Goal: Task Accomplishment & Management: Manage account settings

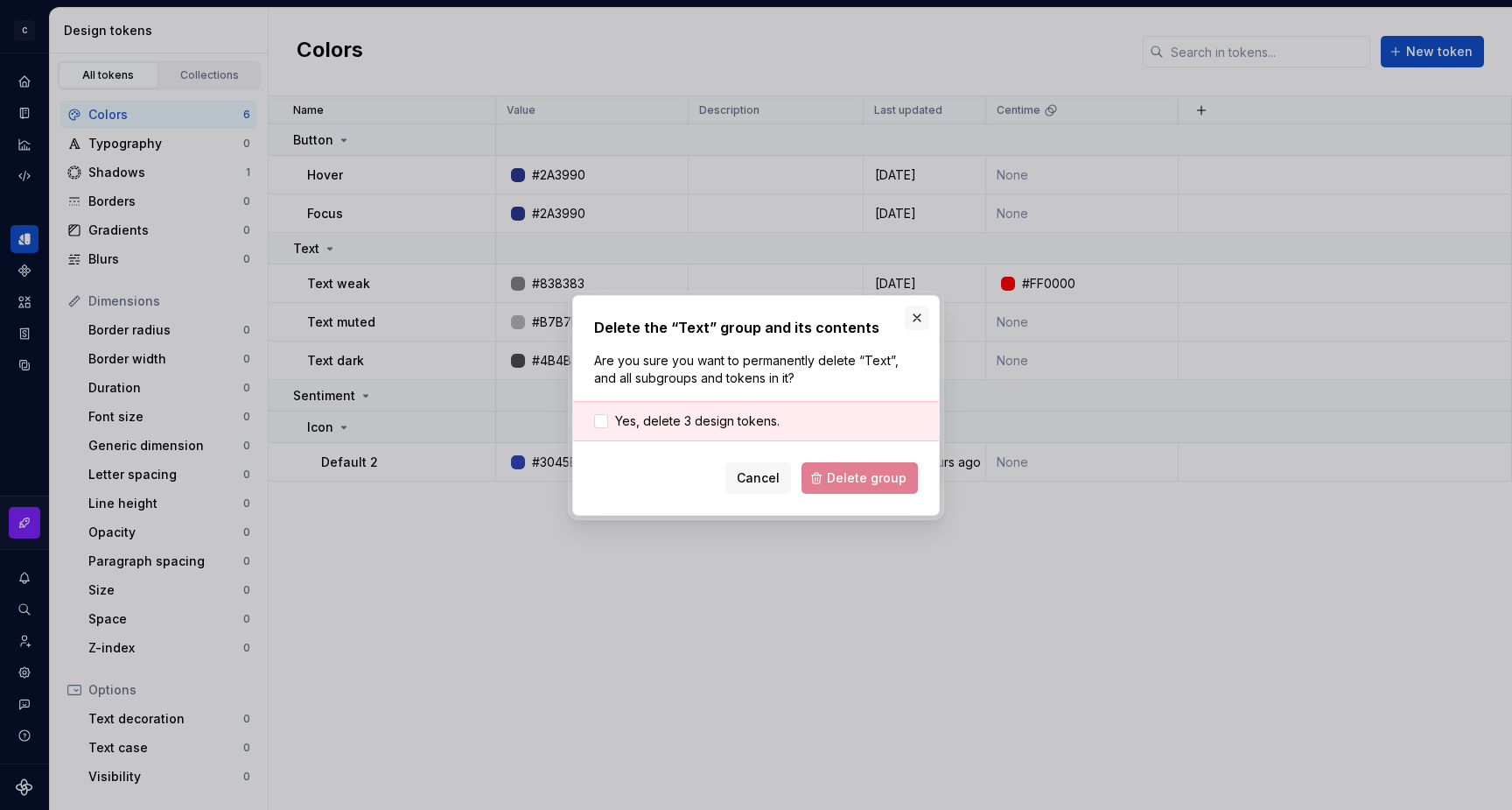
click at [913, 320] on button "button" at bounding box center [917, 318] width 25 height 25
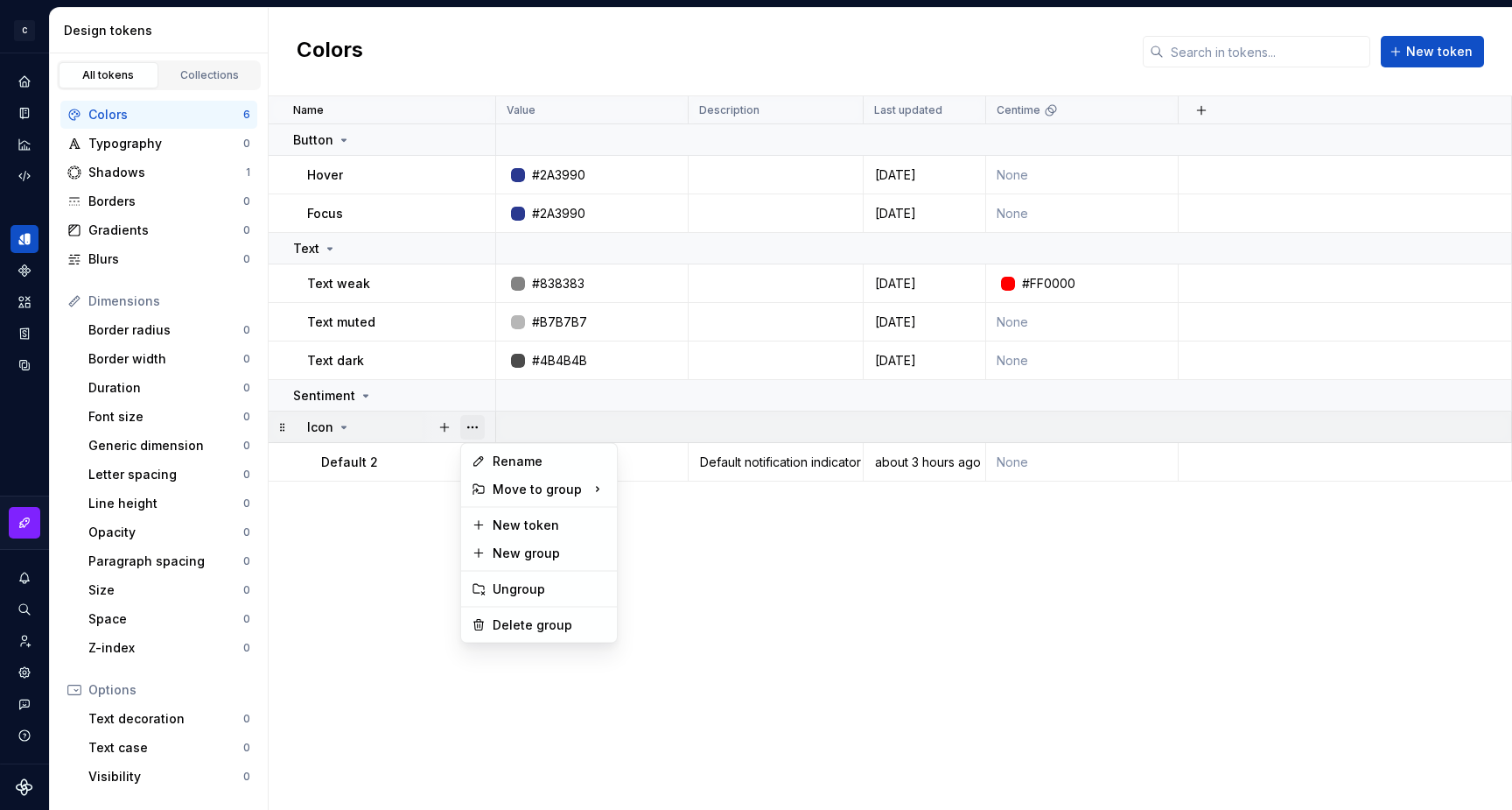
click at [466, 429] on button "button" at bounding box center [472, 428] width 25 height 25
click at [380, 551] on html "C My Design System S Design system data Design tokens All tokens Collections Co…" at bounding box center [756, 405] width 1512 height 810
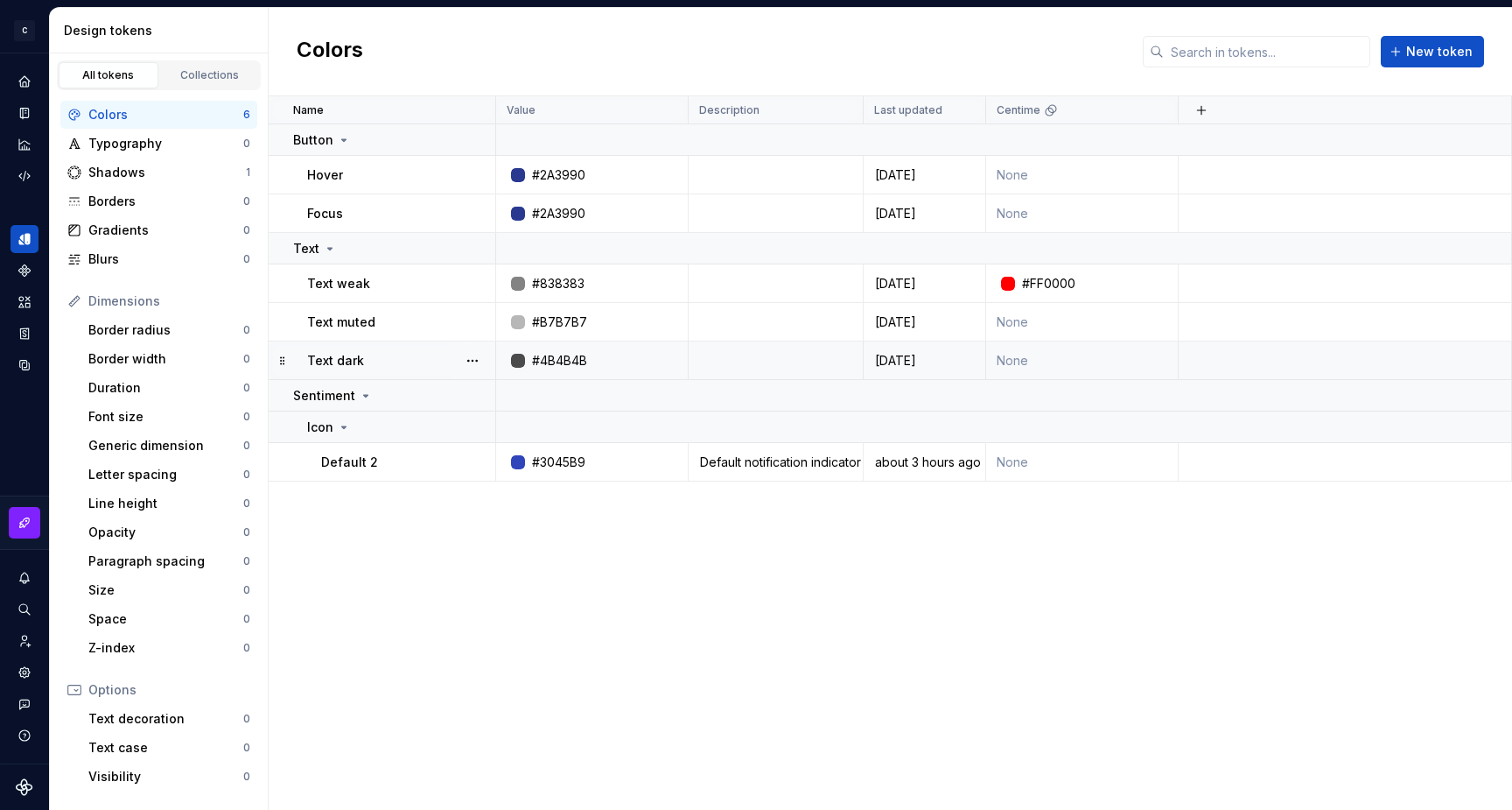
click at [346, 357] on p "Text dark" at bounding box center [335, 360] width 57 height 17
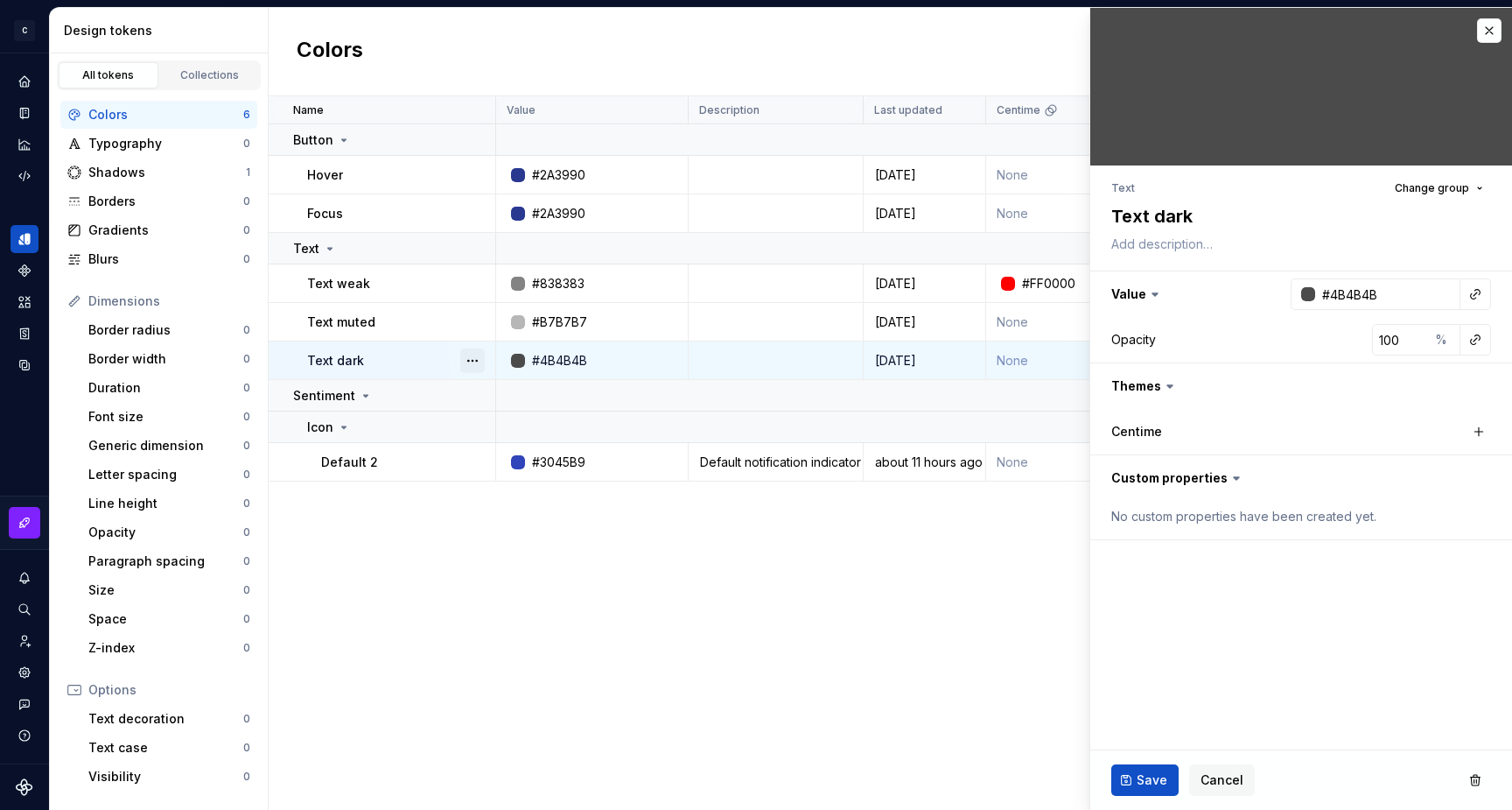
click at [470, 362] on button "button" at bounding box center [472, 361] width 25 height 25
click at [1193, 221] on textarea "Text dark" at bounding box center [1297, 216] width 379 height 32
type textarea "*"
type textarea "Text dark"
type textarea "*"
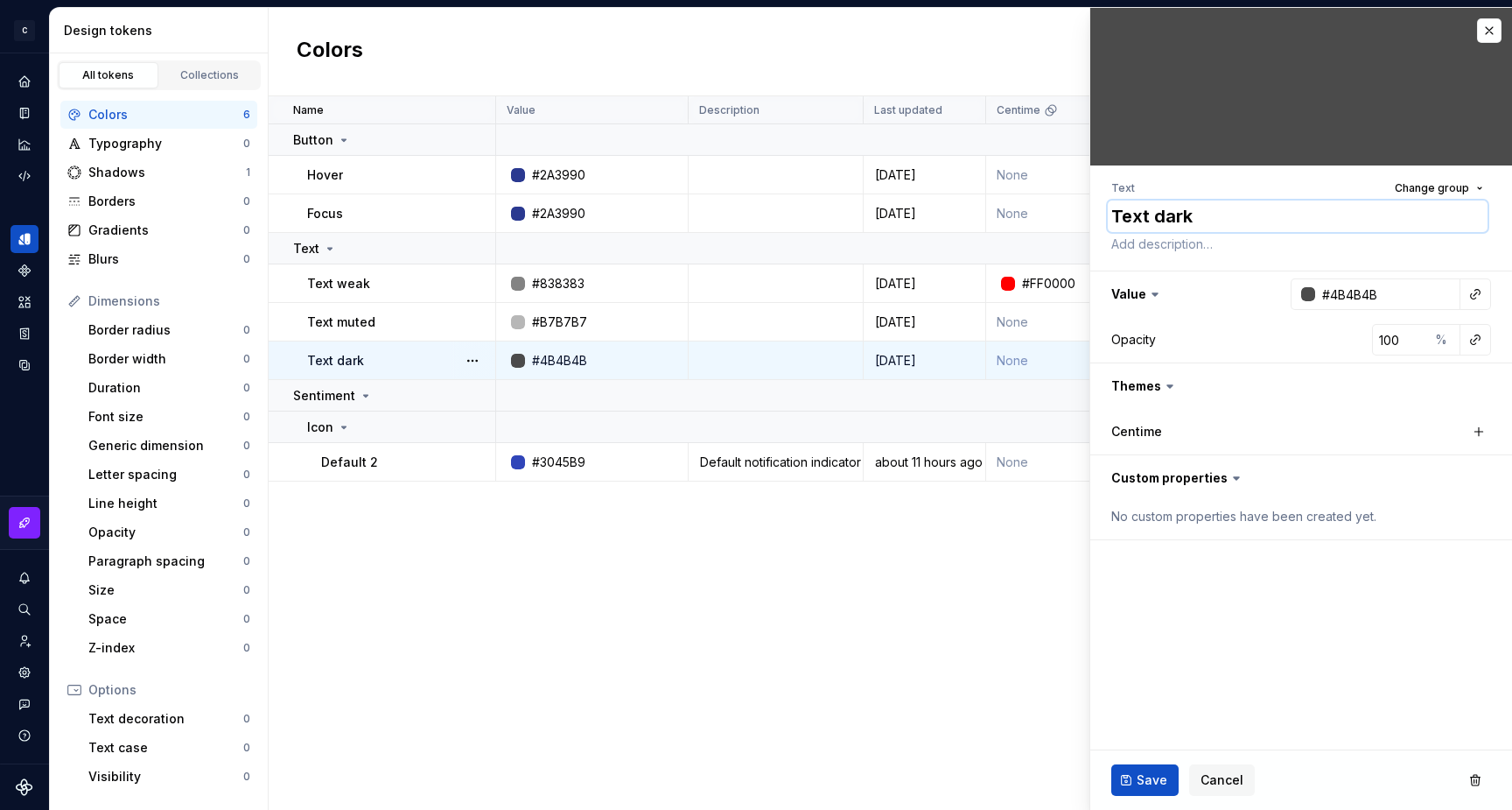
type textarea "Text dark m"
type textarea "*"
type textarea "Text dark ma"
type textarea "*"
type textarea "Text dark may"
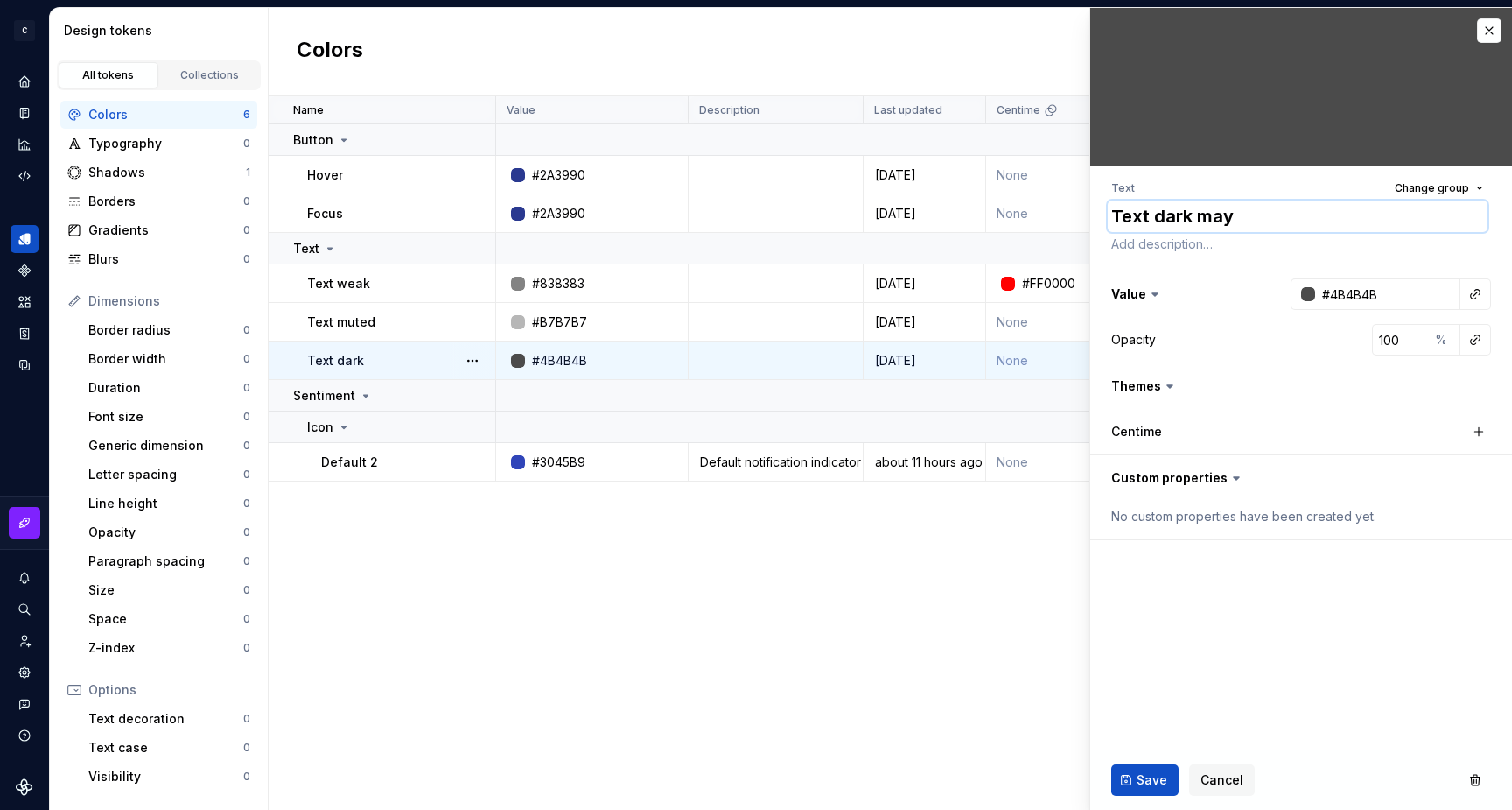
type textarea "*"
type textarea "Text dark mayb"
type textarea "*"
type textarea "Text dark maybe"
type textarea "*"
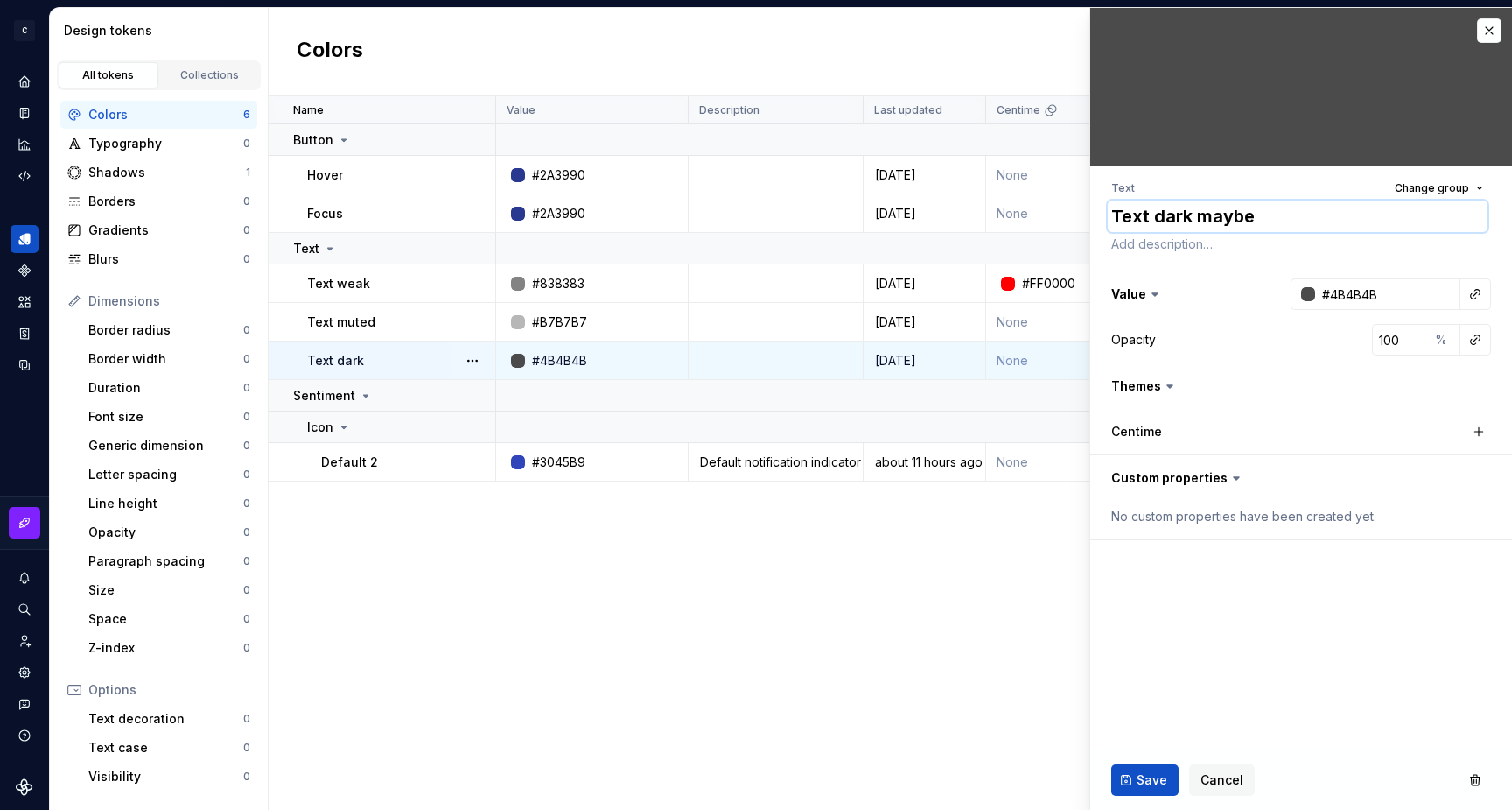
type textarea "Text dark maybe"
type textarea "*"
type textarea "Text dark maybe l"
type textarea "*"
type textarea "Text dark maybe la"
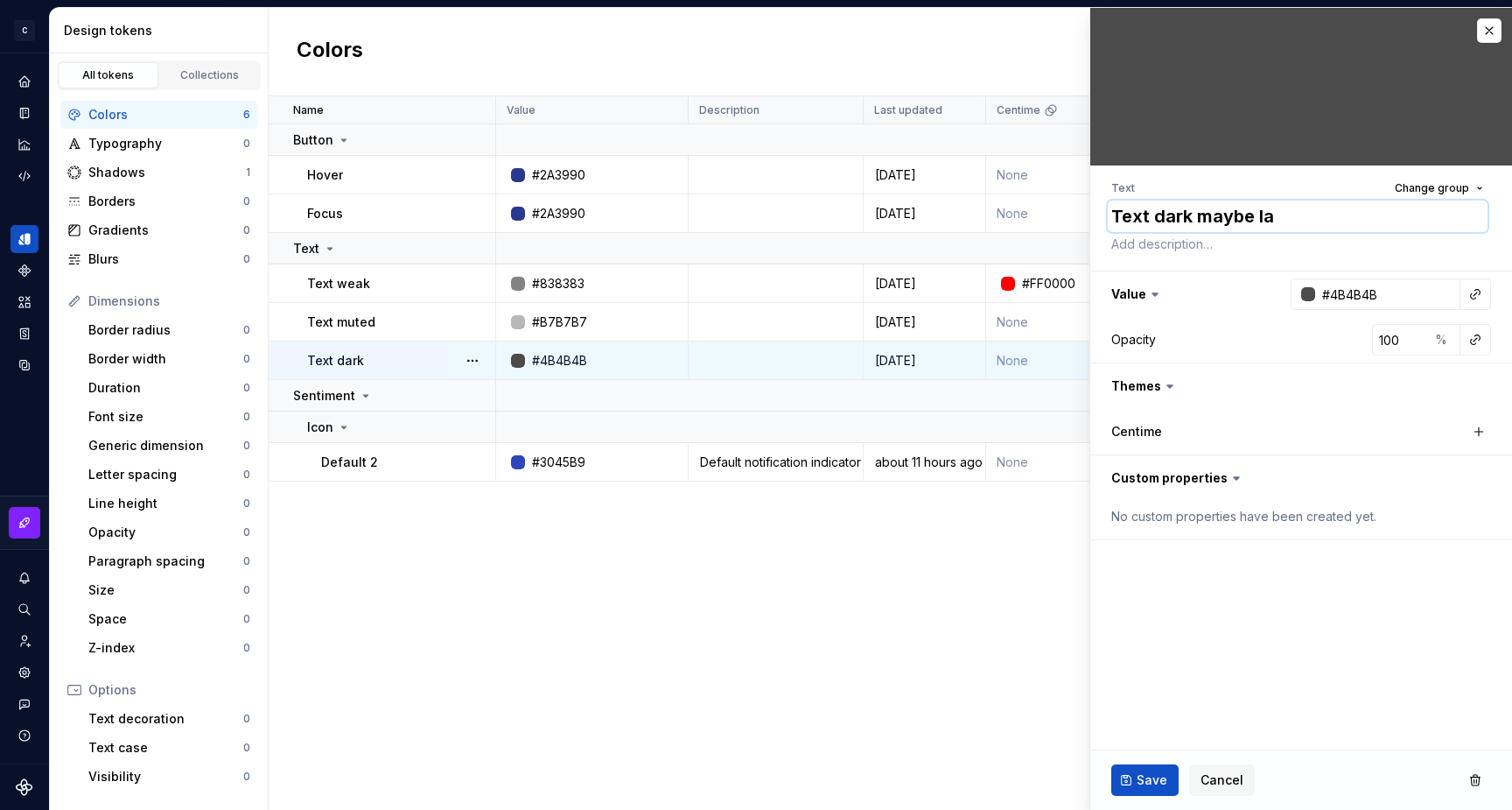
type textarea "*"
type textarea "Text dark maybe lat"
type textarea "*"
type textarea "Text dark maybe late"
type textarea "*"
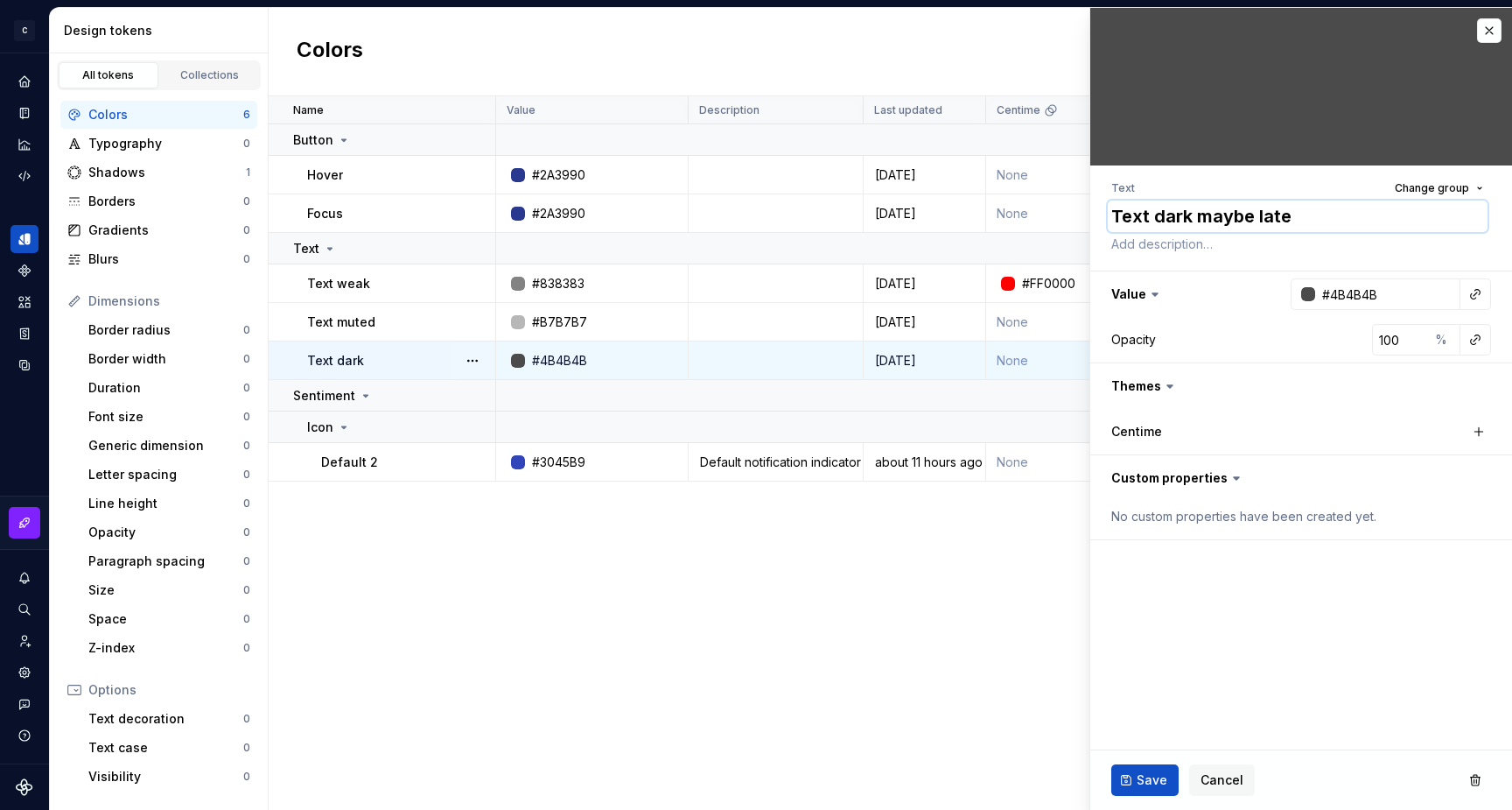
type textarea "Text dark maybe later"
type textarea "*"
type textarea "Text dark maybe later"
type textarea "*"
type textarea "Text dark maybe later o"
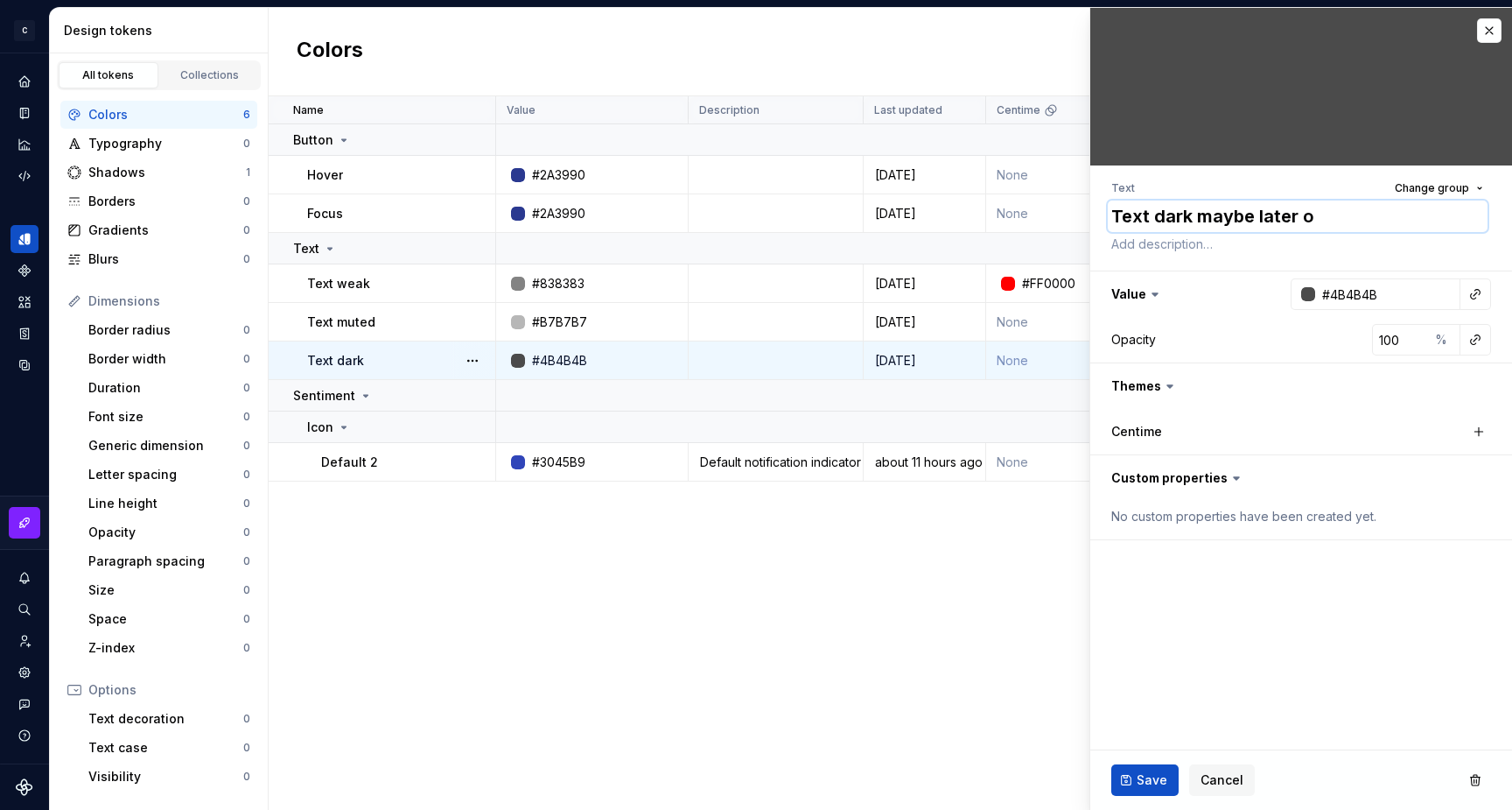
type textarea "*"
type textarea "Text dark maybe later or"
type textarea "*"
type textarea "Text dark maybe later or"
type textarea "*"
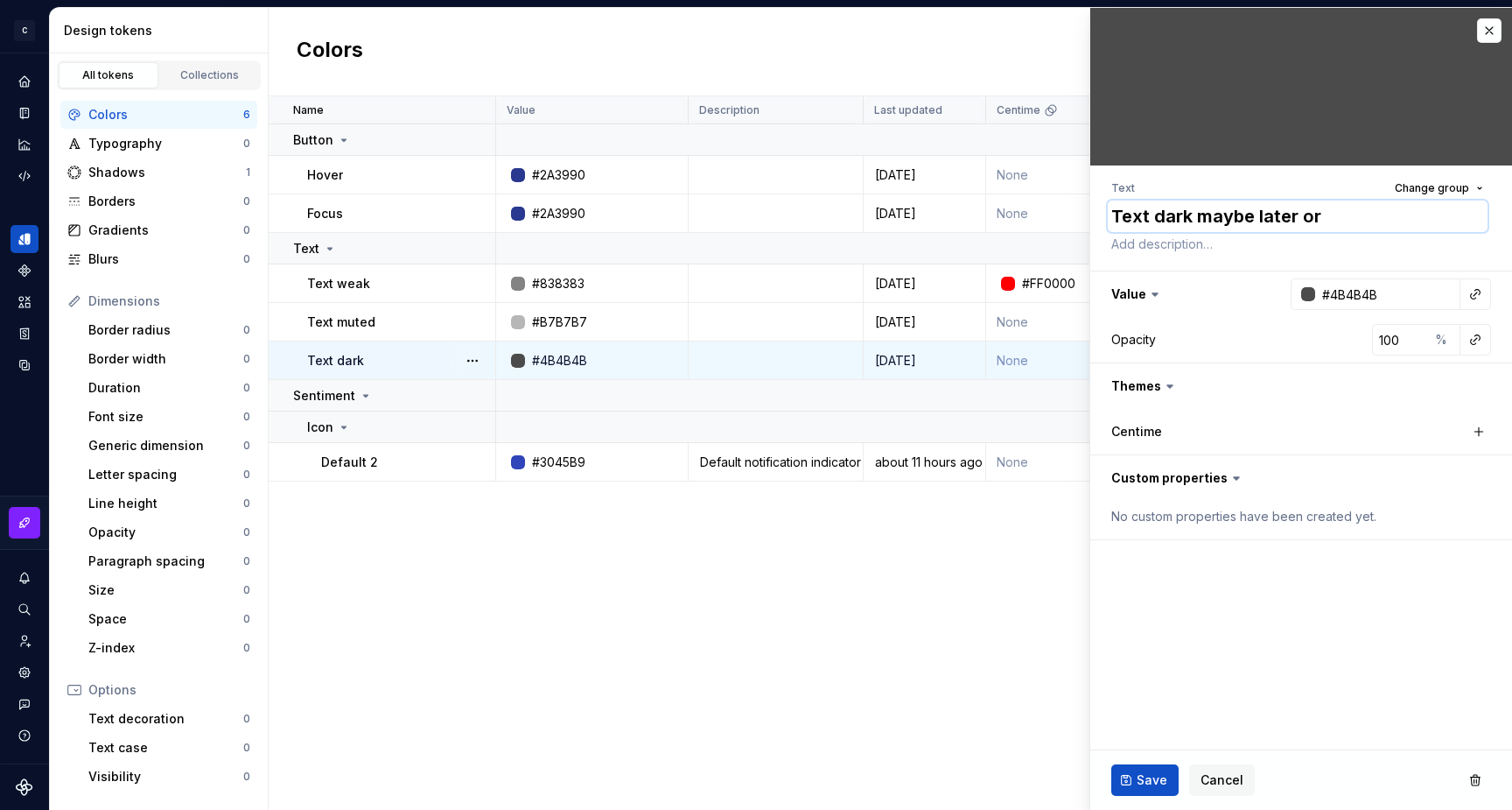
type textarea "Text dark maybe later or m"
type textarea "*"
type textarea "Text dark maybe later or ma"
type textarea "*"
type textarea "Text dark maybe later or may"
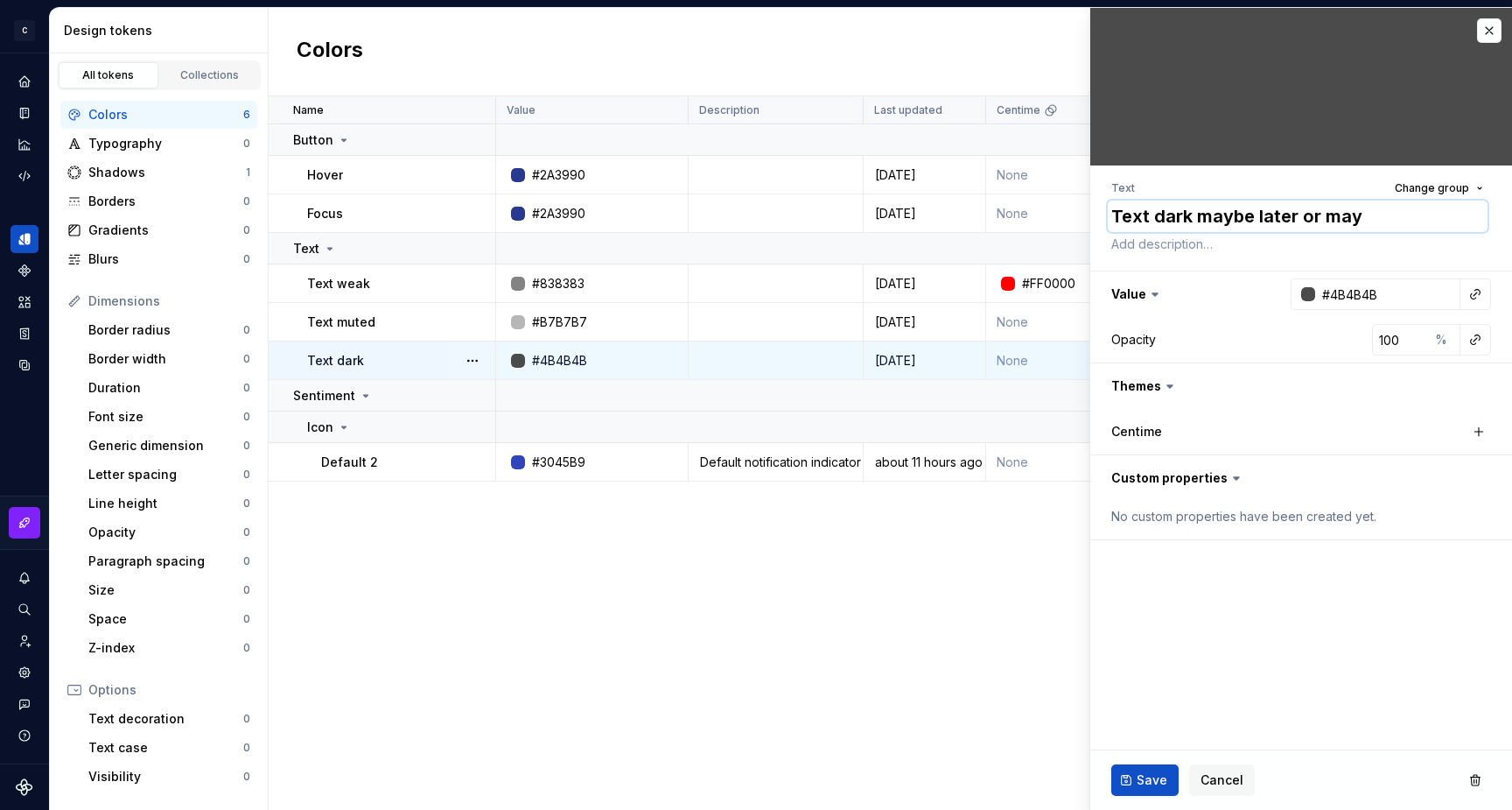
type textarea "*"
type textarea "Text dark maybe later or mayb"
type textarea "*"
type textarea "Text dark maybe later or maybe"
type textarea "*"
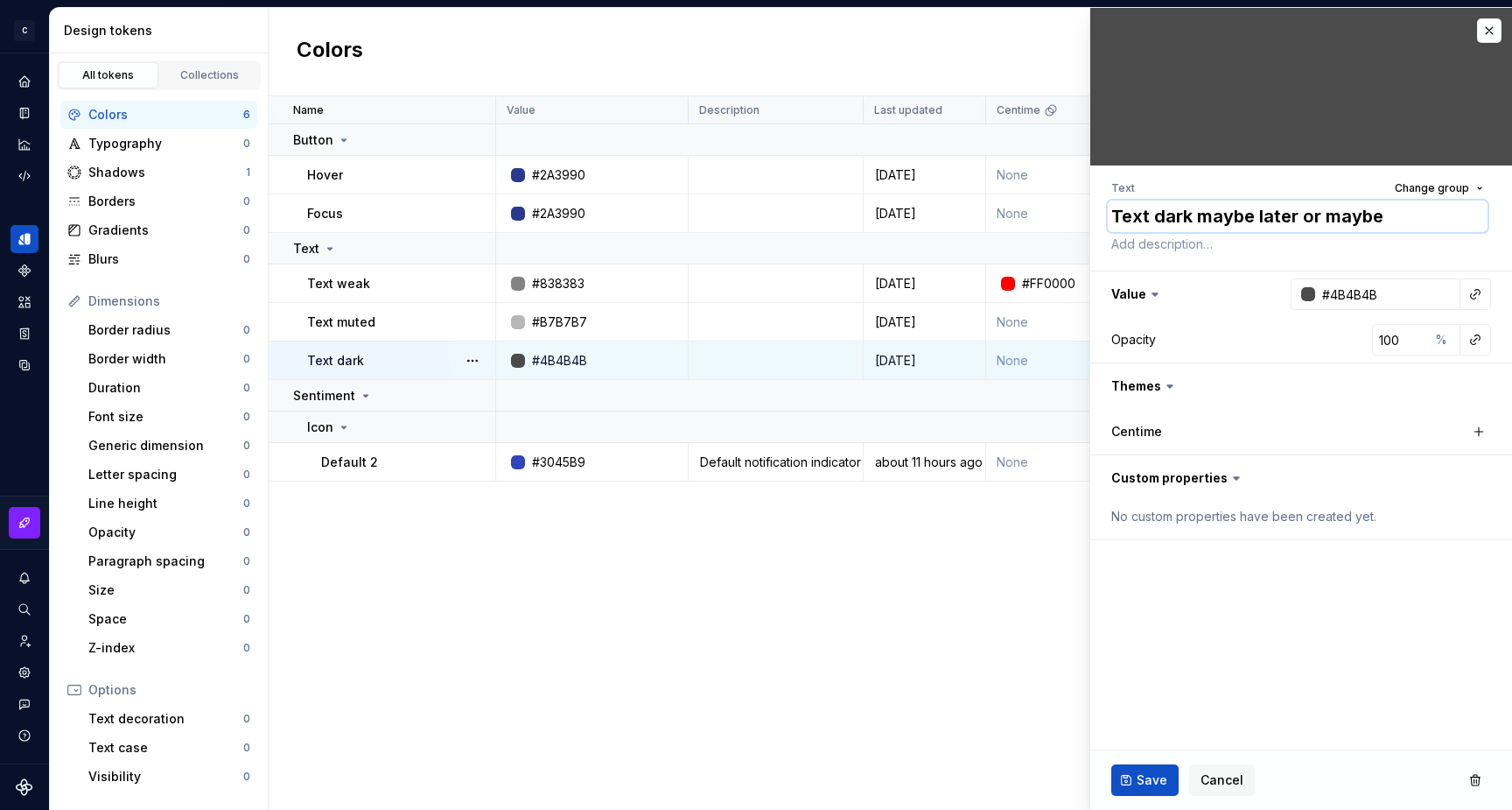
type textarea "Text dark maybe later or maybe"
type textarea "*"
type textarea "Text dark maybe later or maybe a"
type textarea "*"
type textarea "Text dark maybe later or maybe ad"
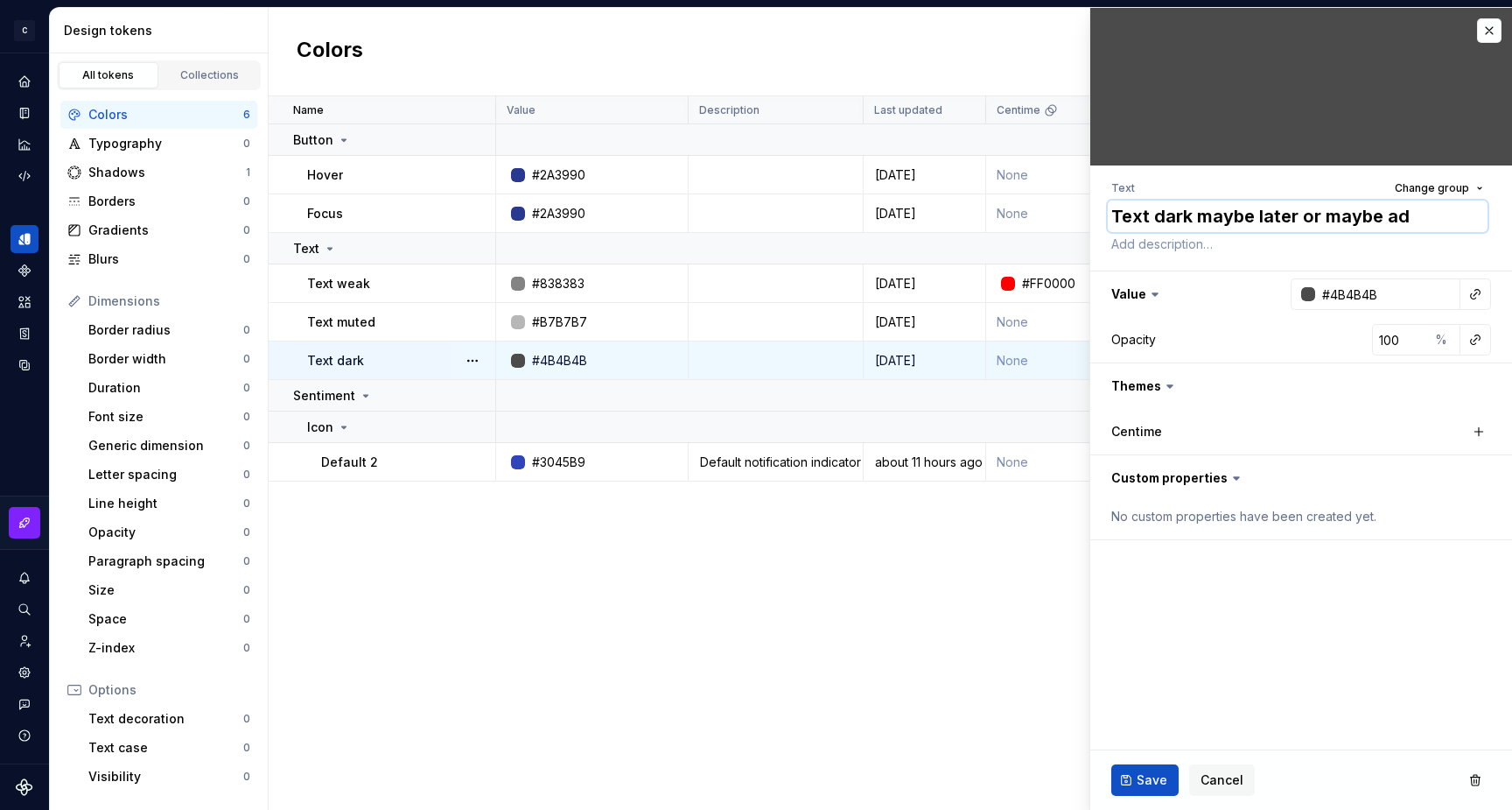
type textarea "*"
type textarea "Text dark maybe later or maybe add"
type textarea "*"
type textarea "Text dark maybe later or maybe add"
type textarea "*"
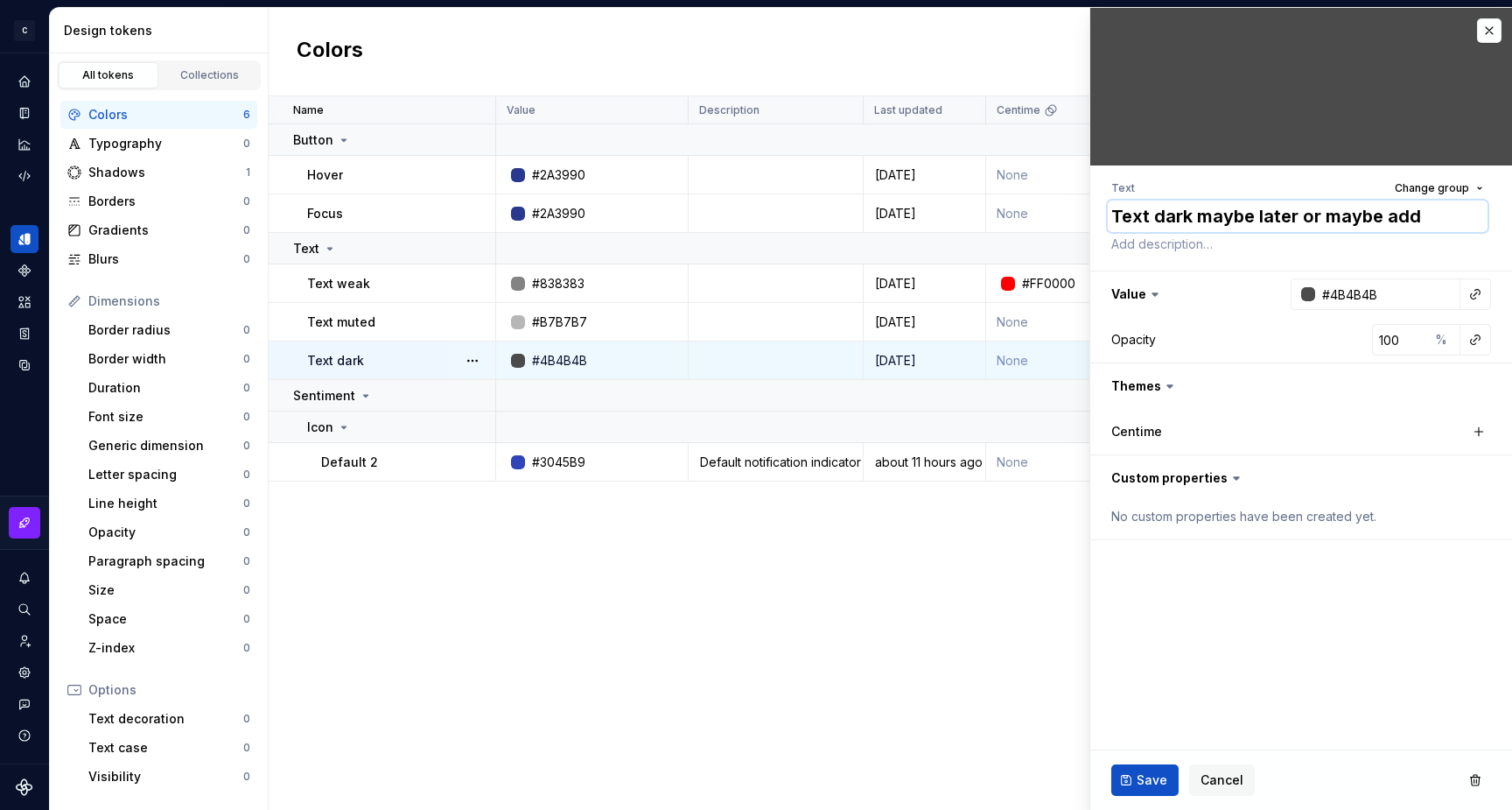
type textarea "Text dark maybe later or maybe add i"
type textarea "*"
type textarea "Text dark maybe later or maybe add it"
type textarea "*"
type textarea "Text dark maybe later or maybe add it"
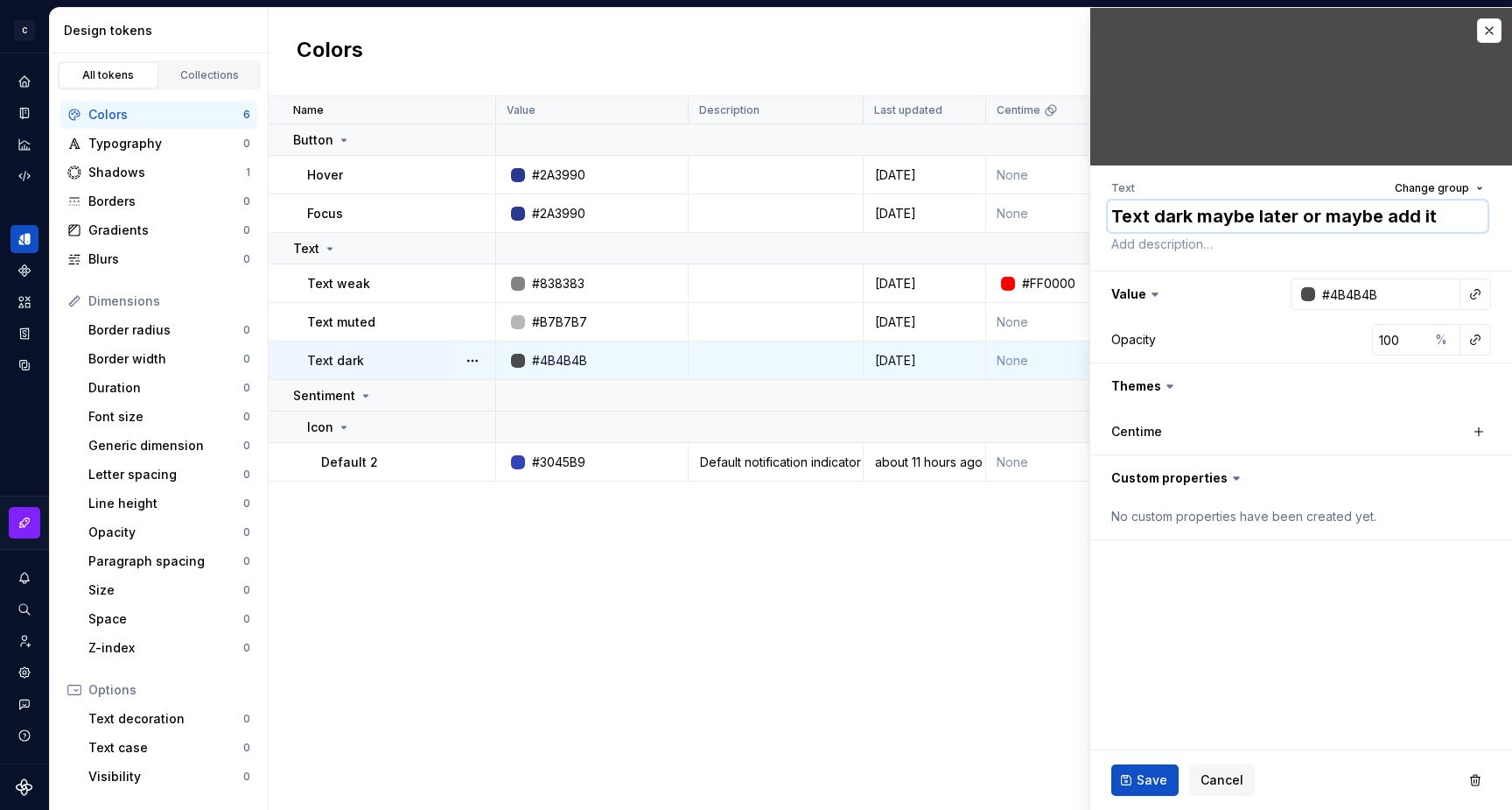
type textarea "*"
type textarea "Text dark maybe later or maybe add it n"
type textarea "*"
type textarea "Text dark maybe later or maybe add it no"
type textarea "*"
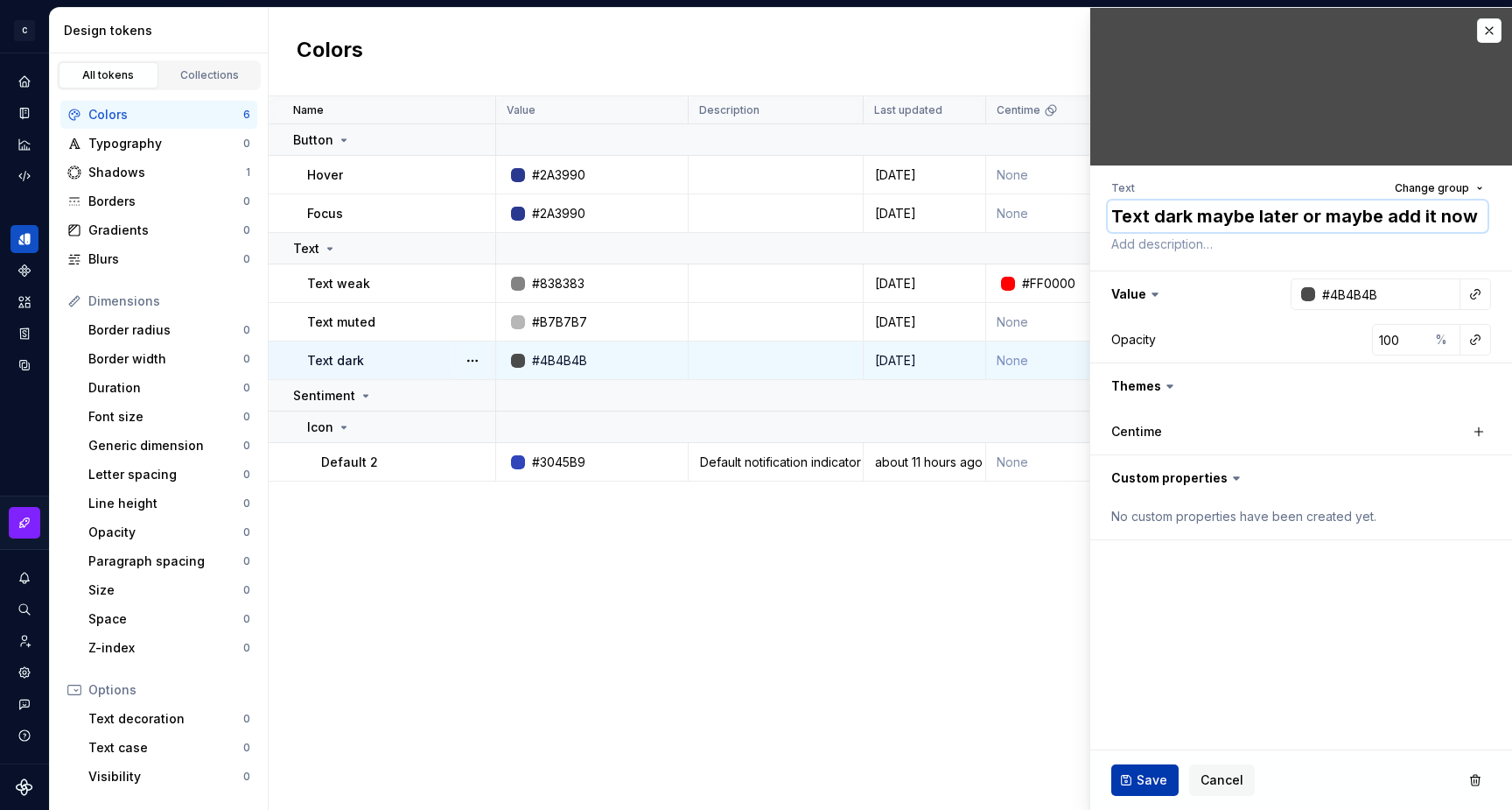
type textarea "Text dark maybe later or maybe add it now"
click at [1131, 773] on button "Save" at bounding box center [1145, 779] width 67 height 32
type textarea "*"
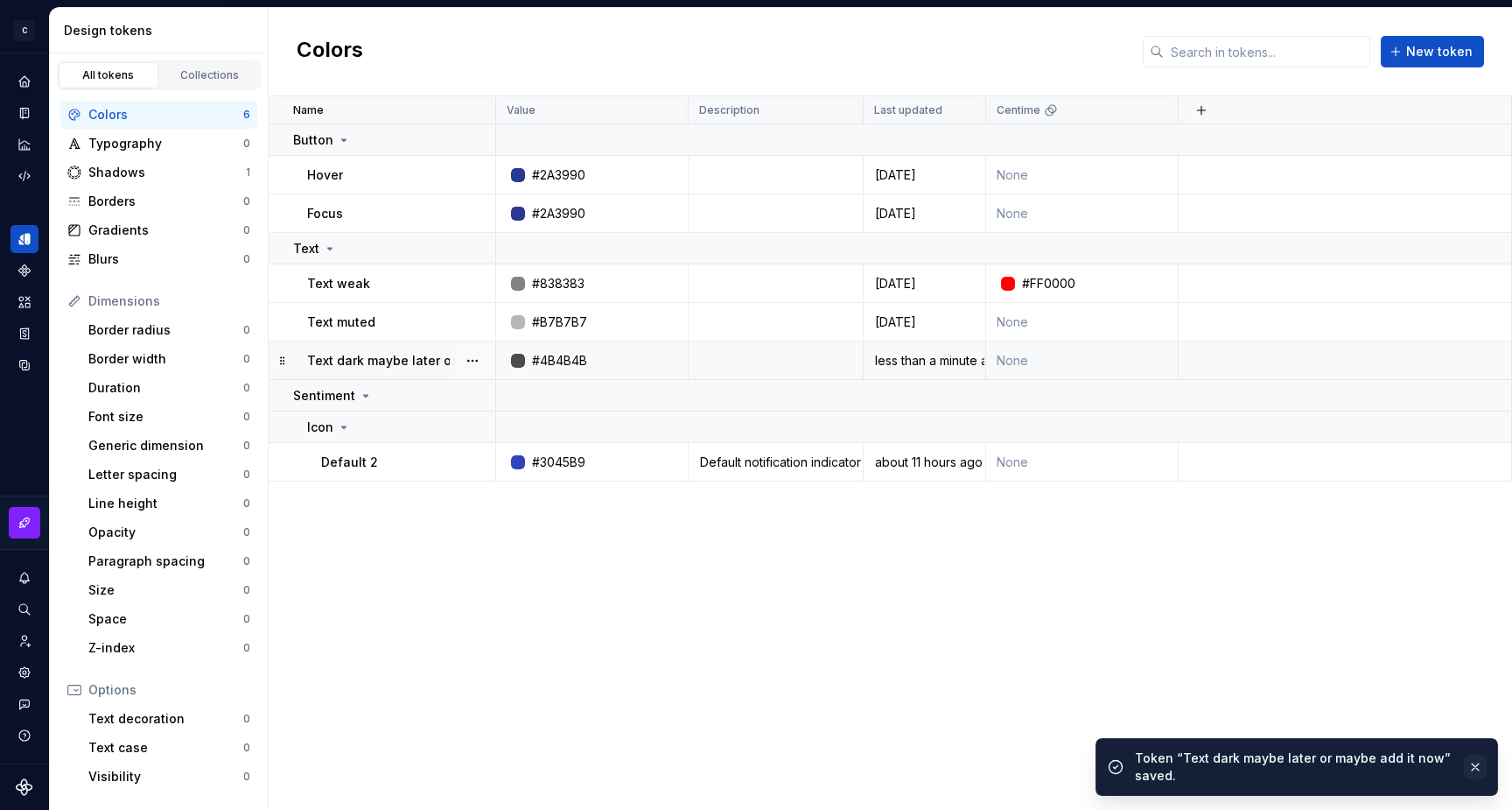
click at [1478, 767] on button "button" at bounding box center [1476, 767] width 23 height 25
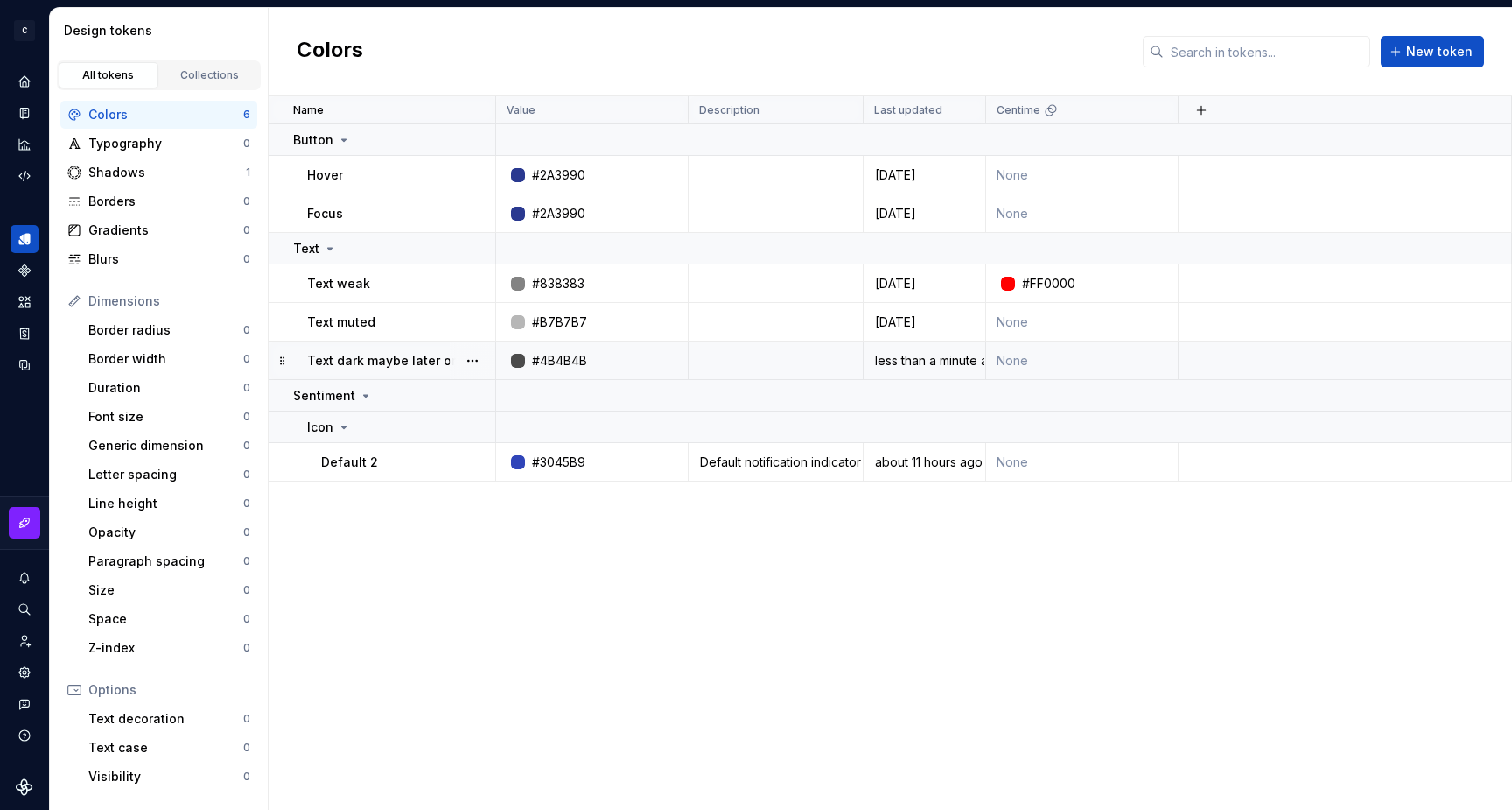
click at [627, 605] on div "Name Value Description Last updated Centime Button Hover #2A3990 [DATE] None Fo…" at bounding box center [890, 452] width 1244 height 713
